Goal: Transaction & Acquisition: Subscribe to service/newsletter

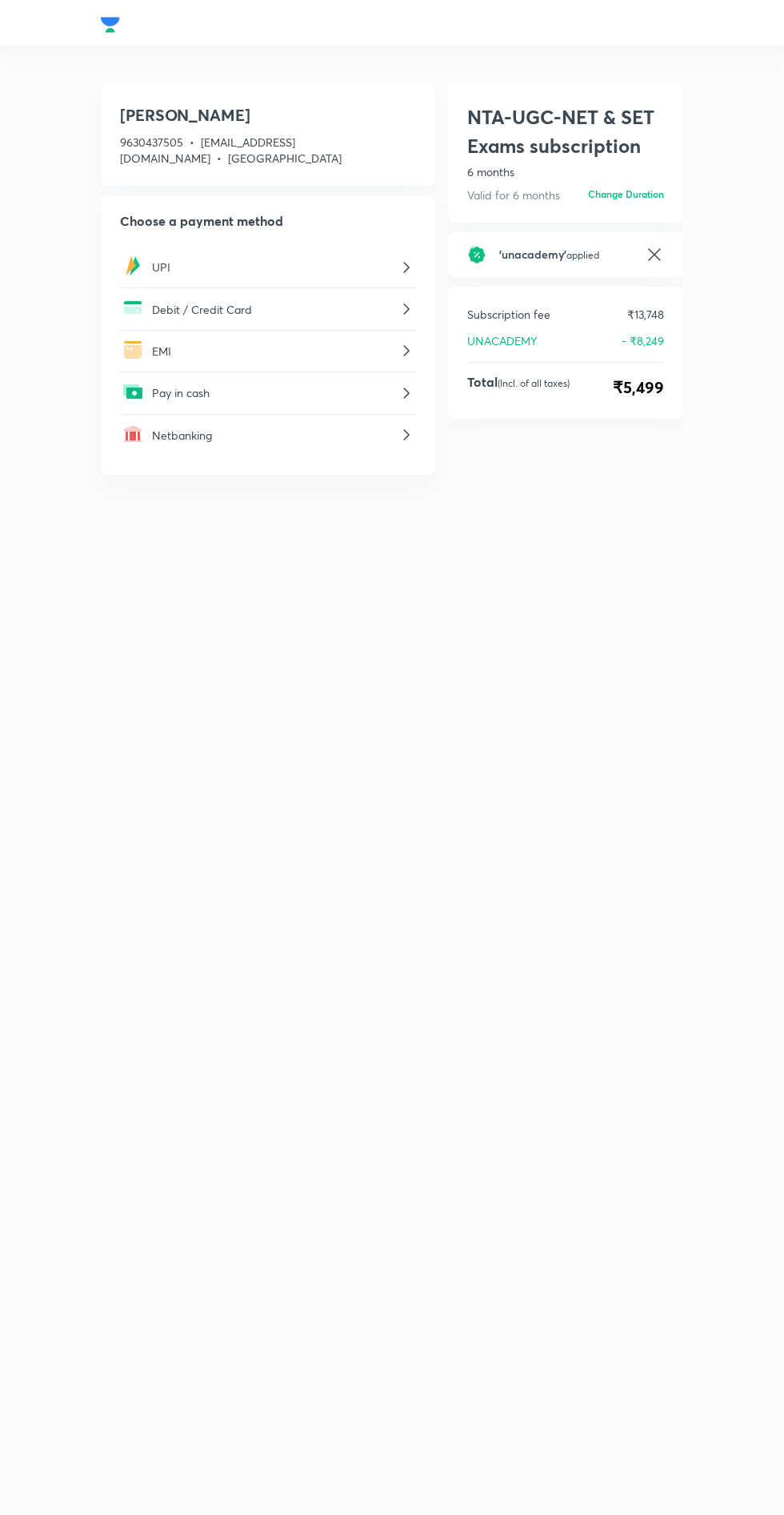
click at [654, 248] on icon at bounding box center [653, 254] width 12 height 12
click at [529, 270] on input "text" at bounding box center [581, 264] width 167 height 36
click at [523, 264] on input "text" at bounding box center [581, 264] width 167 height 36
type input "NTAXGNZPI"
click at [637, 266] on h6 "Apply" at bounding box center [637, 264] width 26 height 14
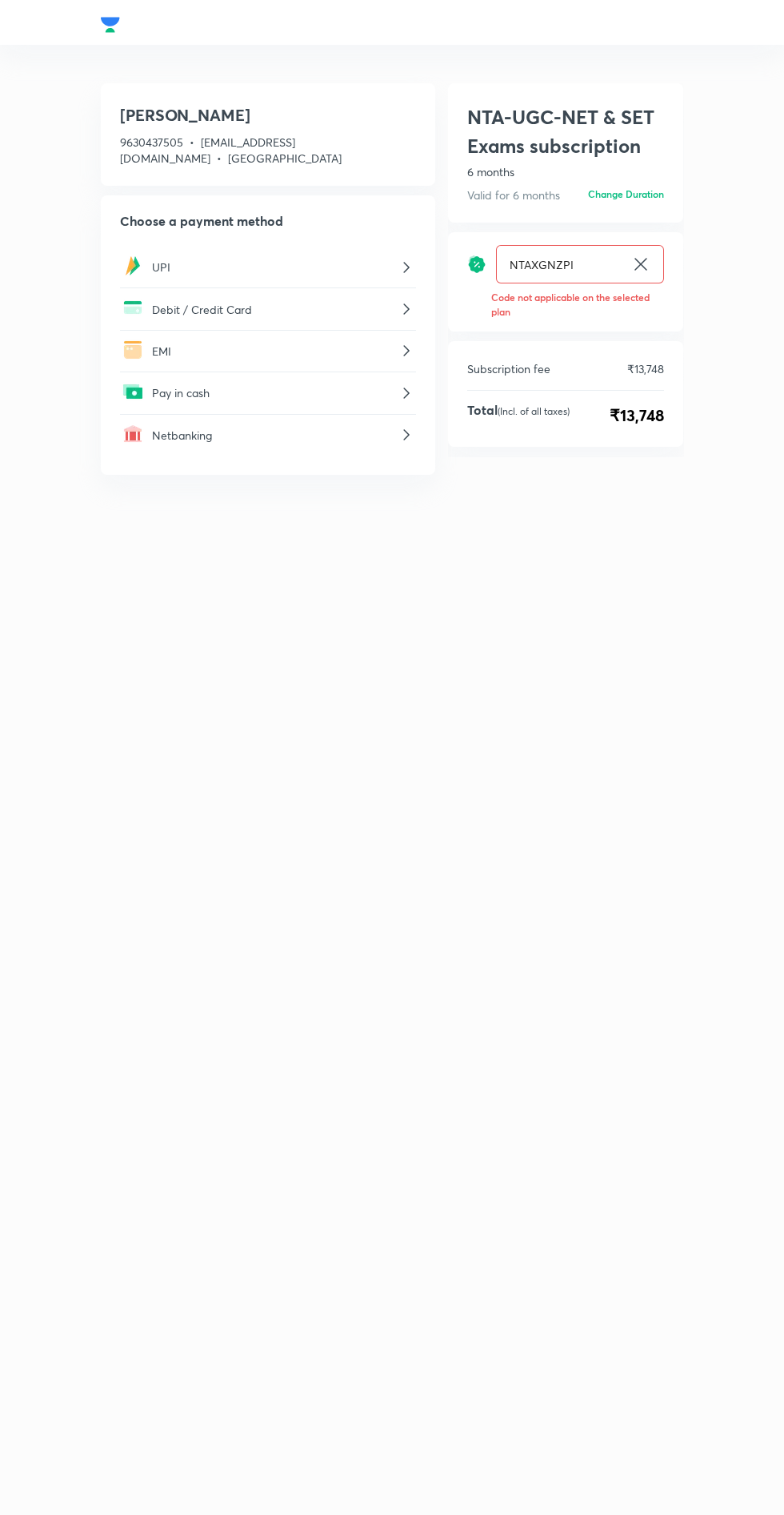
click at [637, 266] on icon at bounding box center [641, 264] width 19 height 19
